Goal: Use online tool/utility: Utilize a website feature to perform a specific function

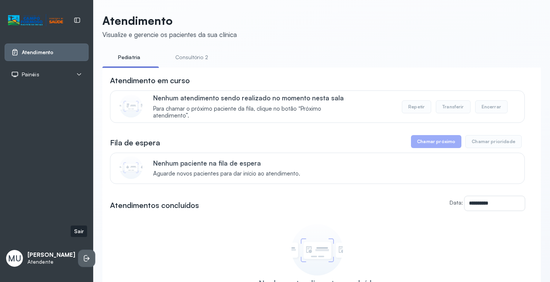
click at [78, 250] on li at bounding box center [86, 258] width 17 height 17
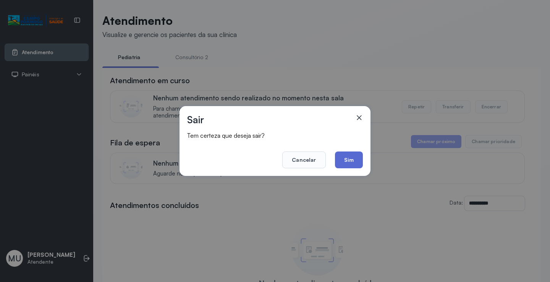
click at [350, 161] on button "Sim" at bounding box center [349, 160] width 28 height 17
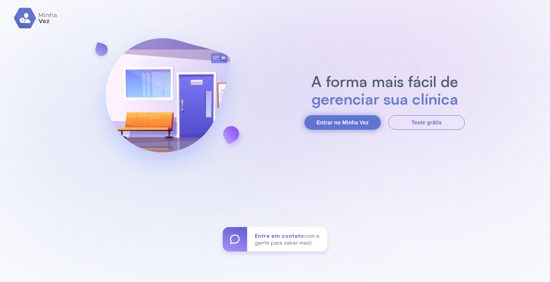
click at [351, 122] on button "Entrar no Minha Vez" at bounding box center [342, 122] width 76 height 15
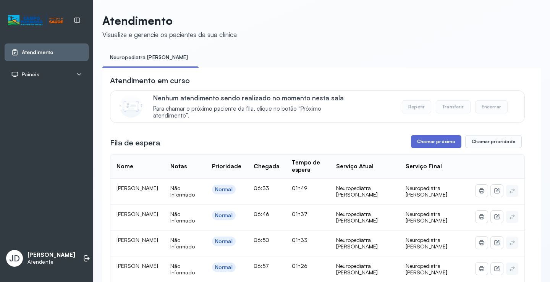
click at [438, 140] on button "Chamar próximo" at bounding box center [436, 141] width 50 height 13
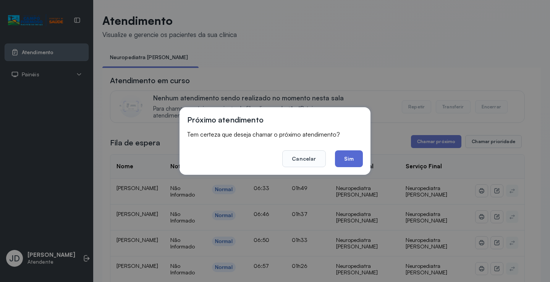
drag, startPoint x: 353, startPoint y: 156, endPoint x: 226, endPoint y: 29, distance: 179.2
click at [351, 155] on button "Sim" at bounding box center [349, 158] width 28 height 17
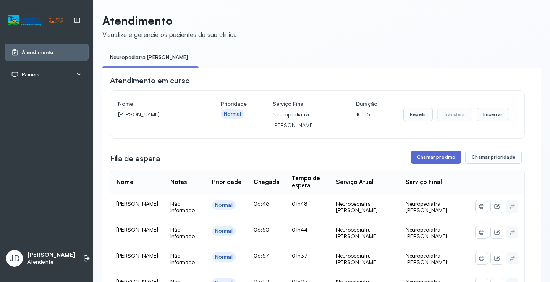
click at [424, 156] on button "Chamar próximo" at bounding box center [436, 157] width 50 height 13
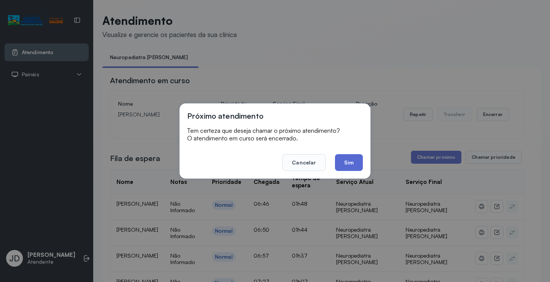
click at [347, 159] on button "Sim" at bounding box center [349, 162] width 28 height 17
